Goal: Task Accomplishment & Management: Use online tool/utility

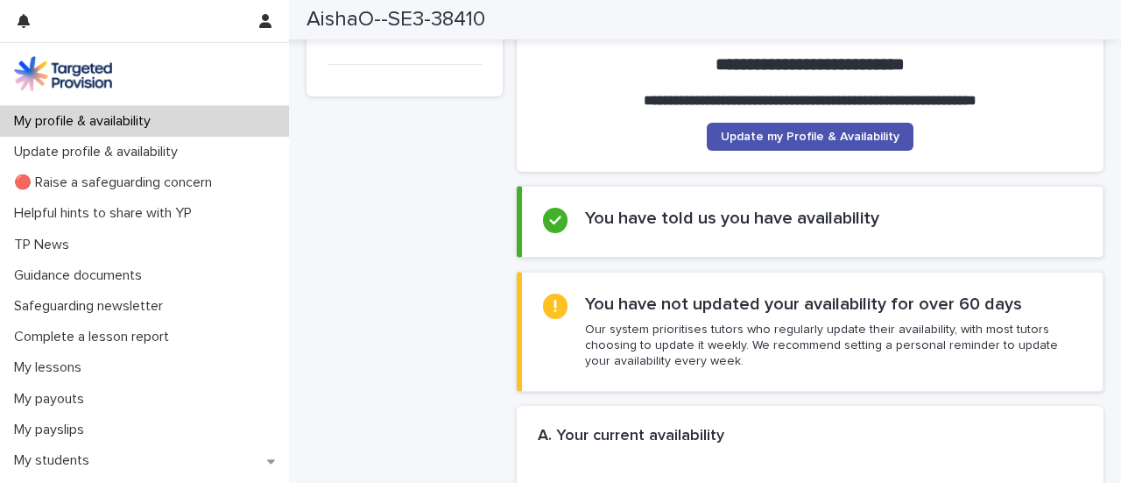
scroll to position [195, 0]
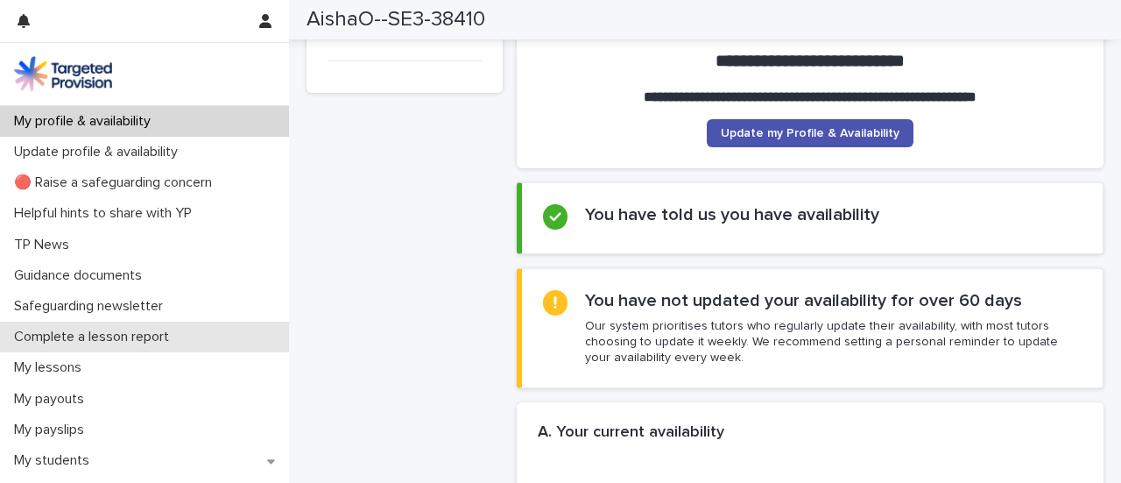
click at [130, 336] on p "Complete a lesson report" at bounding box center [95, 336] width 176 height 17
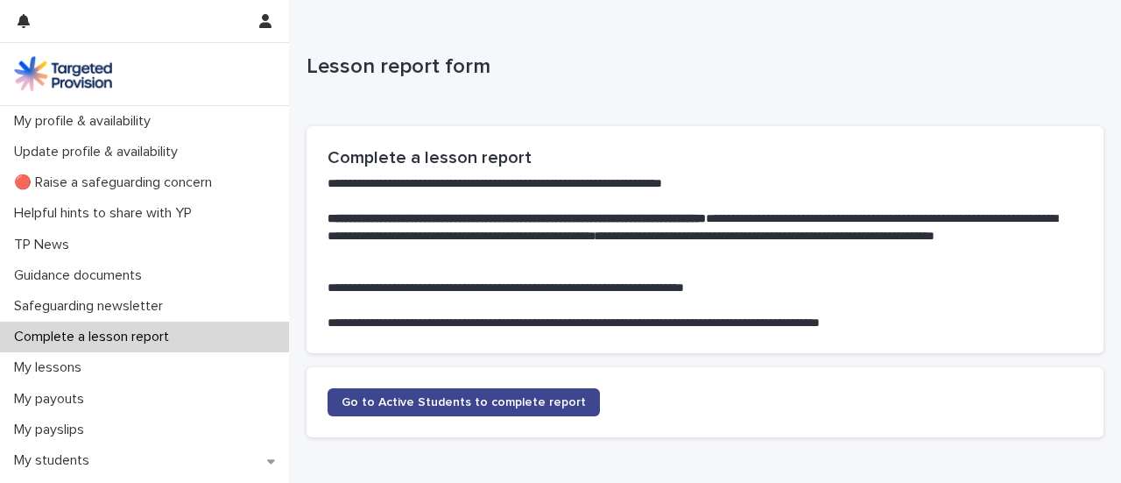
click at [372, 404] on span "Go to Active Students to complete report" at bounding box center [464, 402] width 244 height 12
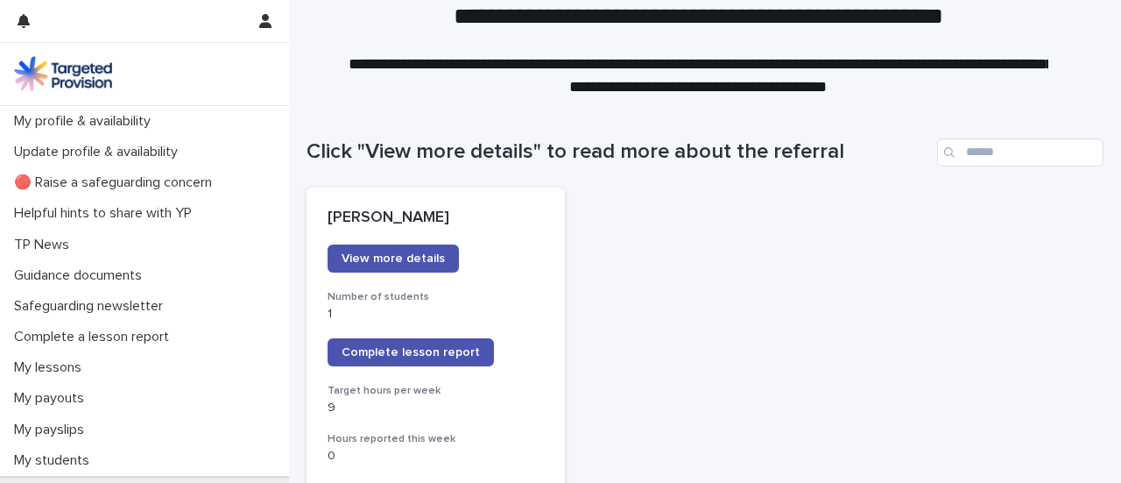
scroll to position [76, 0]
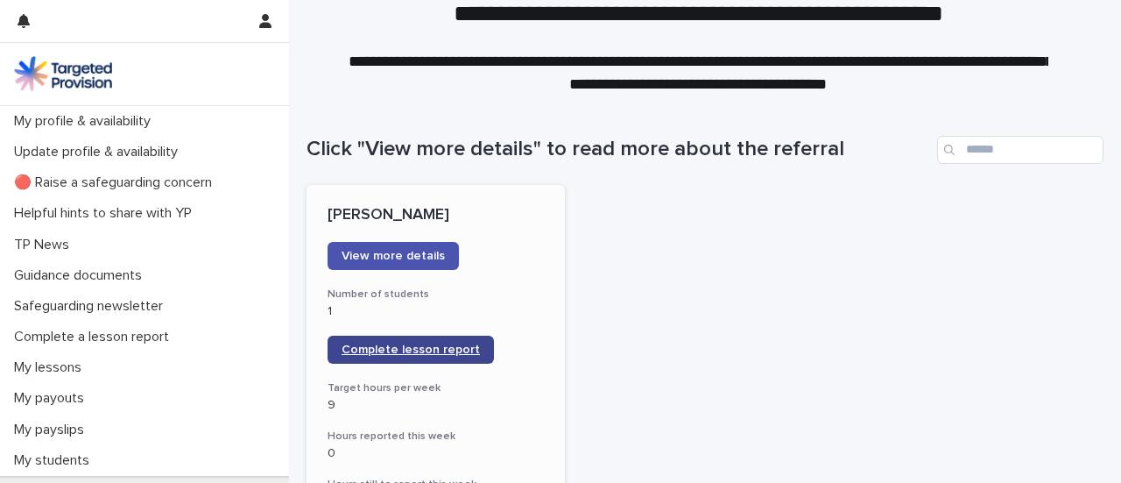
click at [366, 345] on span "Complete lesson report" at bounding box center [411, 349] width 138 height 12
